Goal: Task Accomplishment & Management: Manage account settings

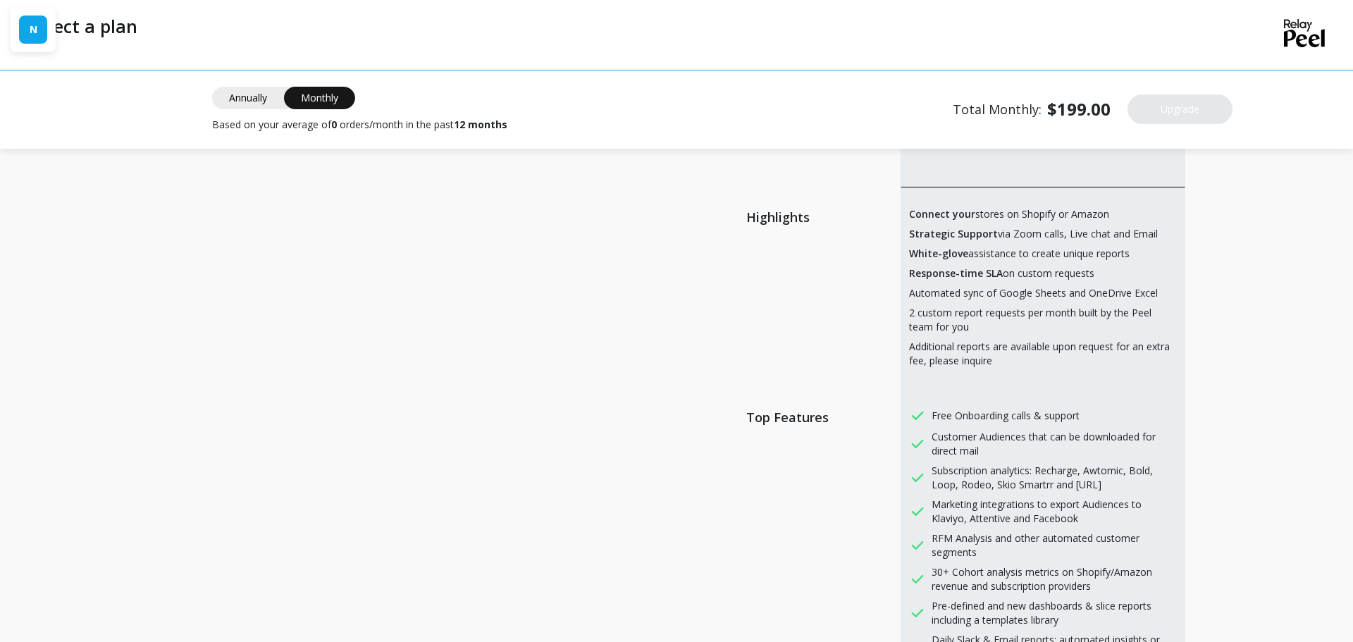
scroll to position [141, 0]
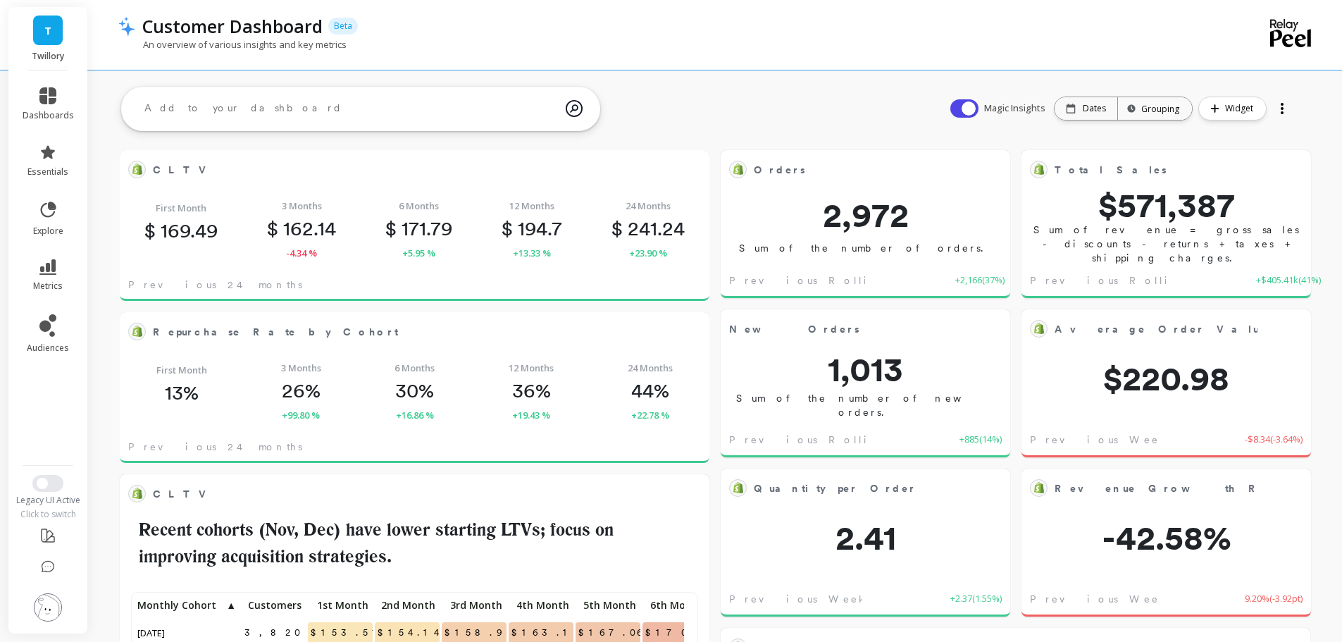
scroll to position [377, 539]
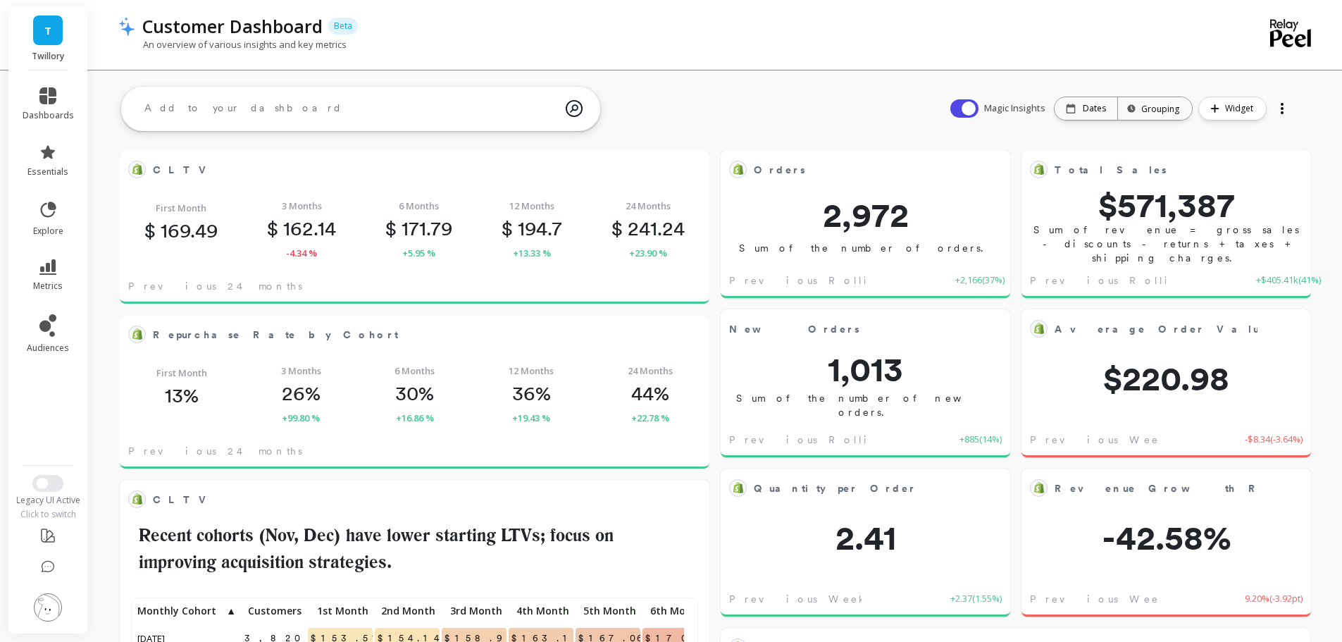
click at [61, 593] on button at bounding box center [48, 608] width 28 height 30
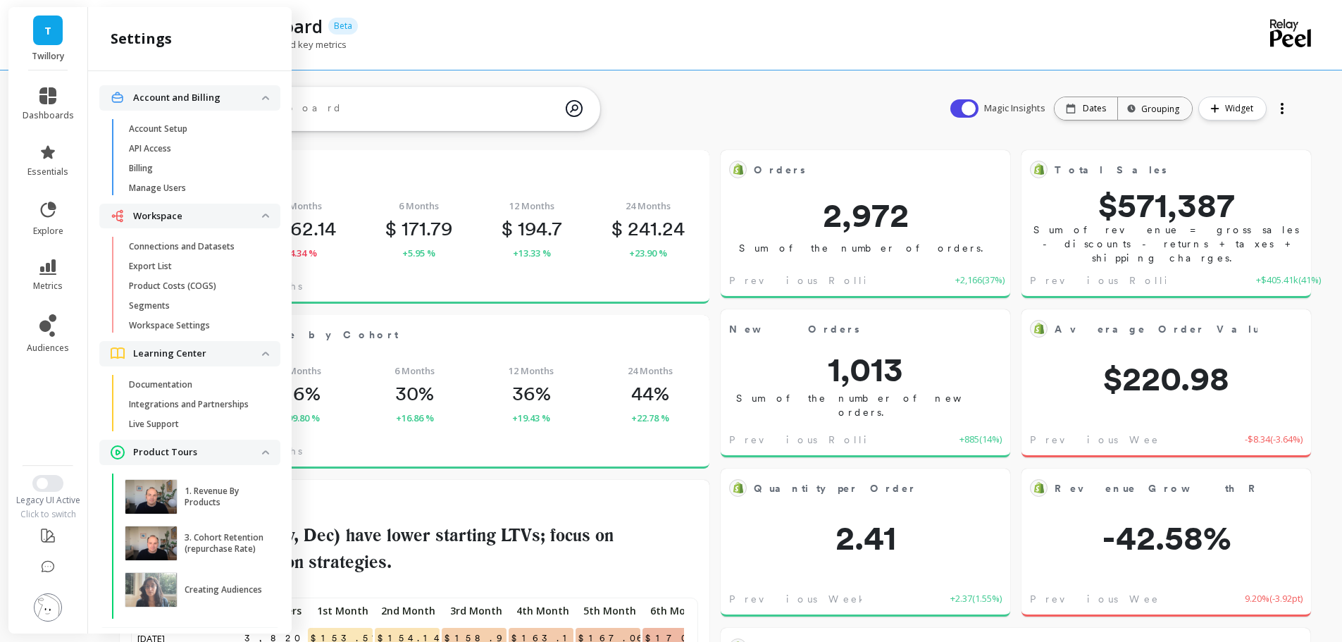
click at [56, 605] on img at bounding box center [48, 607] width 28 height 28
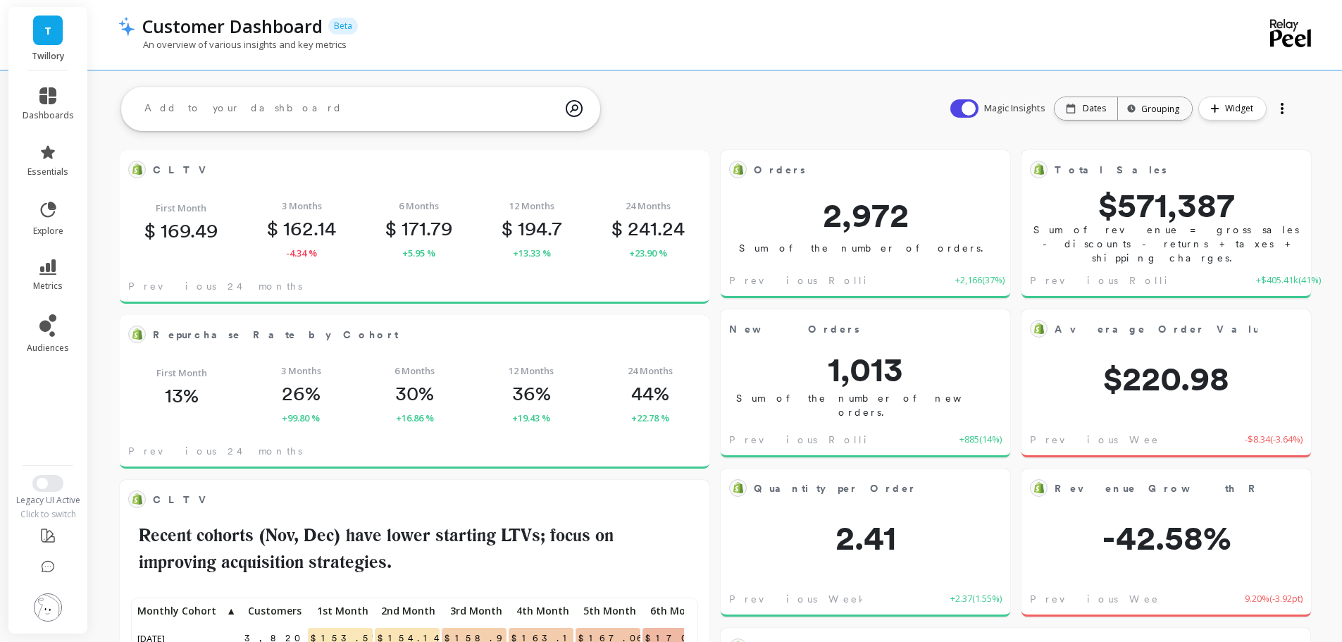
click at [64, 596] on li at bounding box center [48, 608] width 80 height 50
click at [48, 607] on img at bounding box center [48, 607] width 28 height 28
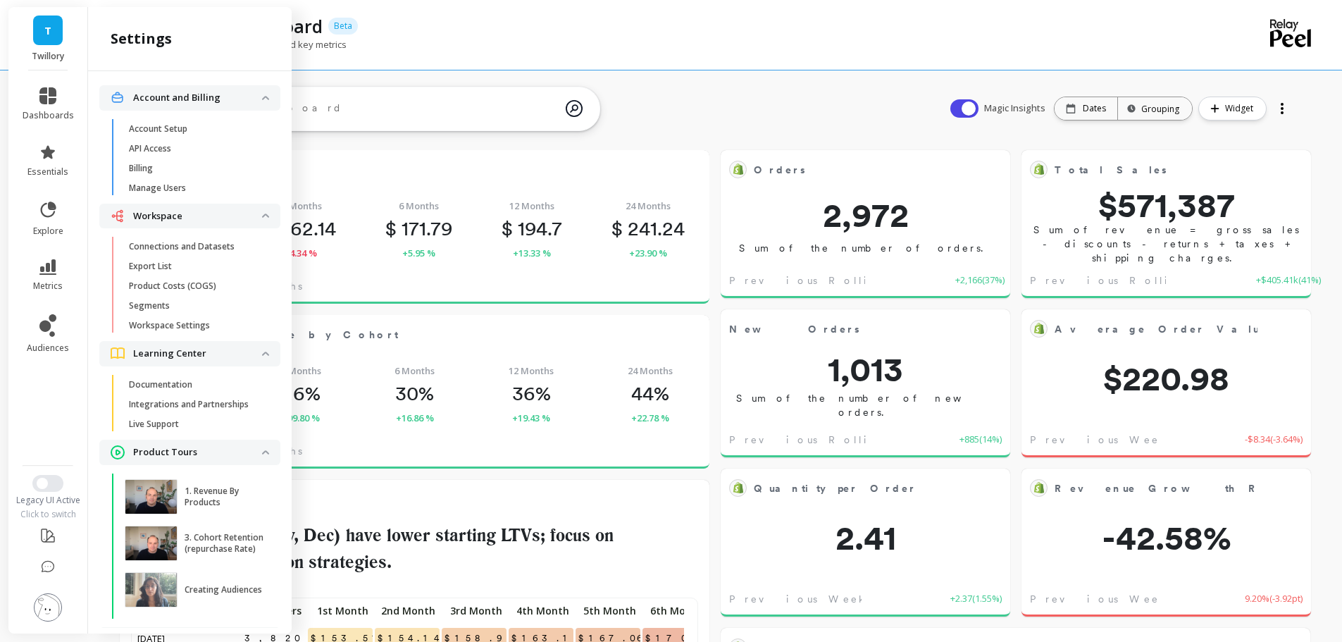
click at [154, 187] on p "Manage Users" at bounding box center [157, 188] width 57 height 11
